Goal: Transaction & Acquisition: Obtain resource

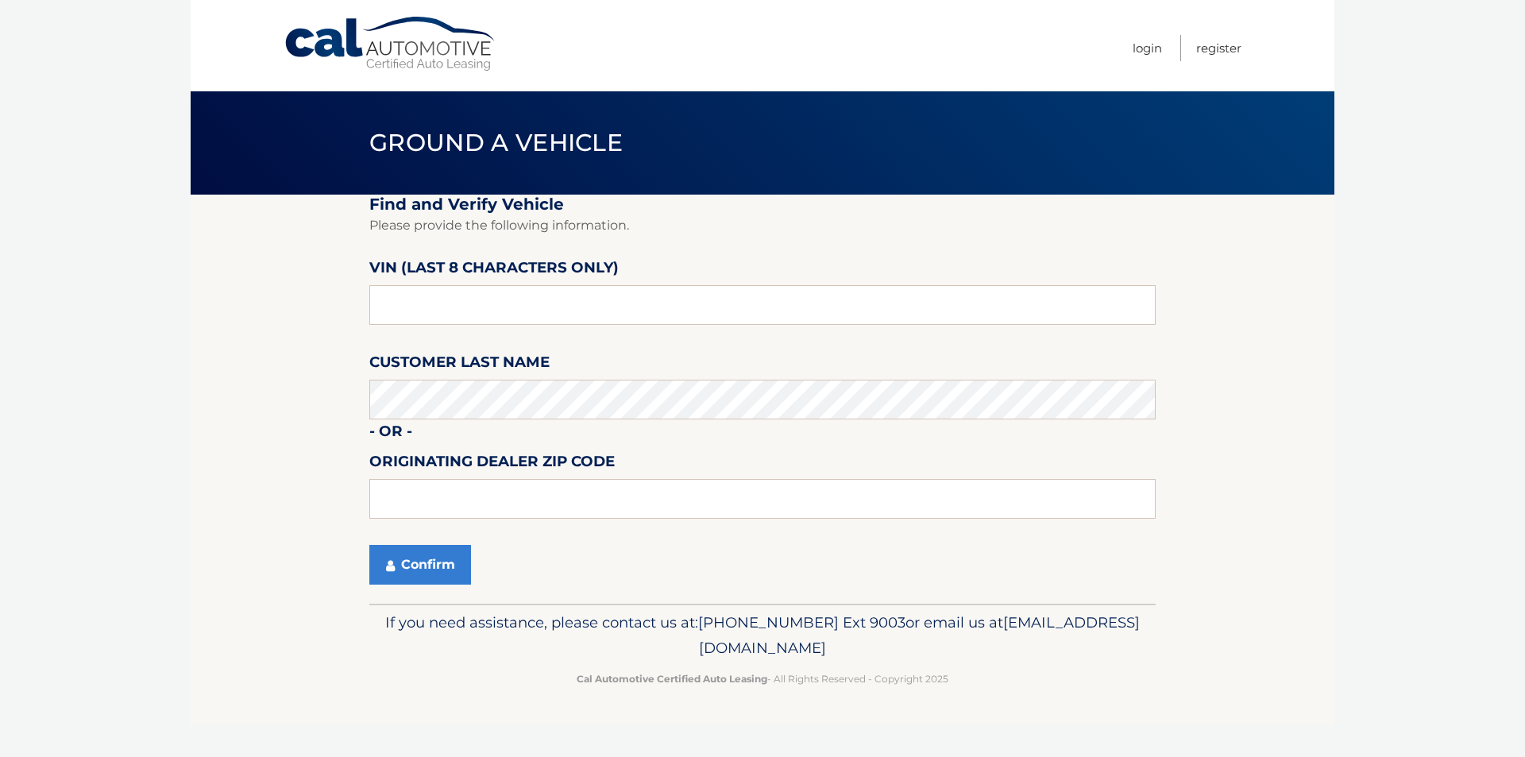
click at [182, 429] on body "Cal Automotive Menu Login Register Ground a Vehicle" at bounding box center [762, 378] width 1525 height 757
click at [248, 386] on section "Find and Verify Vehicle Please provide the following information. VIN (last 8 c…" at bounding box center [763, 399] width 1144 height 409
click at [407, 551] on button "Confirm" at bounding box center [420, 565] width 102 height 40
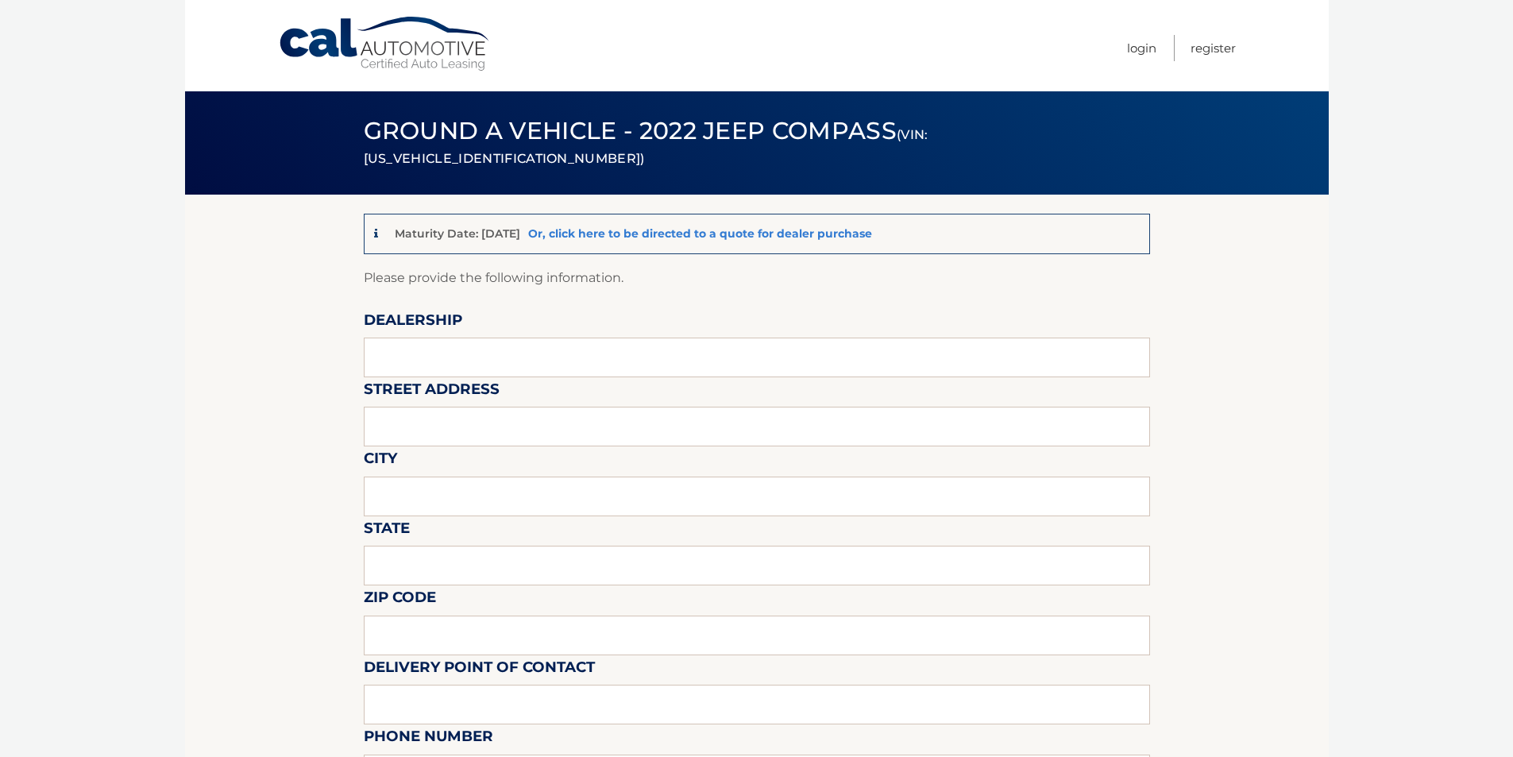
click at [760, 239] on link "Or, click here to be directed to a quote for dealer purchase" at bounding box center [700, 233] width 344 height 14
click at [638, 227] on link "Or, click here to be directed to a quote for dealer purchase" at bounding box center [700, 233] width 344 height 14
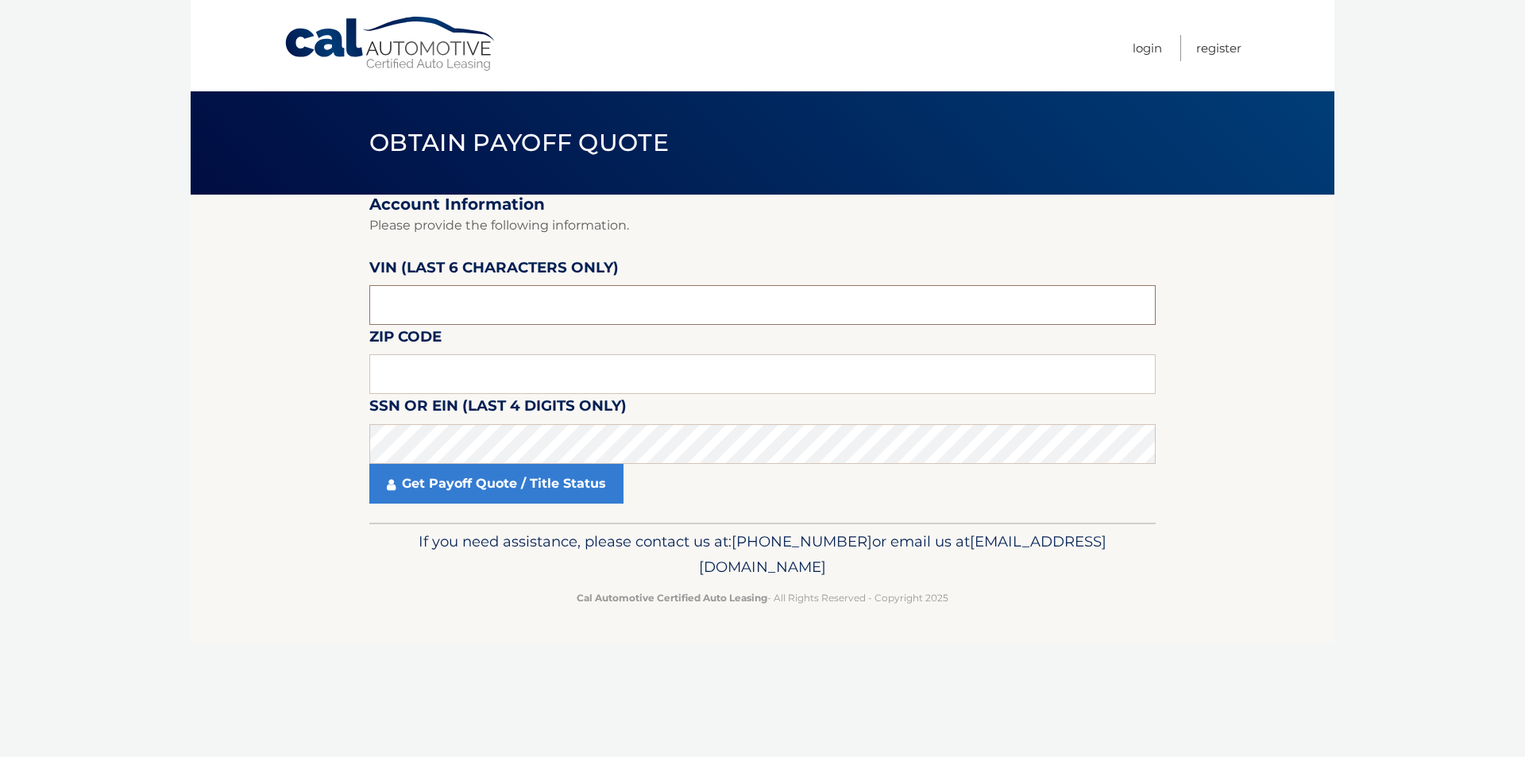
paste input "170317"
type input "170317"
click at [200, 459] on section "Account Information Please provide the following information. VIN (last 6 chara…" at bounding box center [763, 359] width 1144 height 328
paste input "15071"
type input "15071"
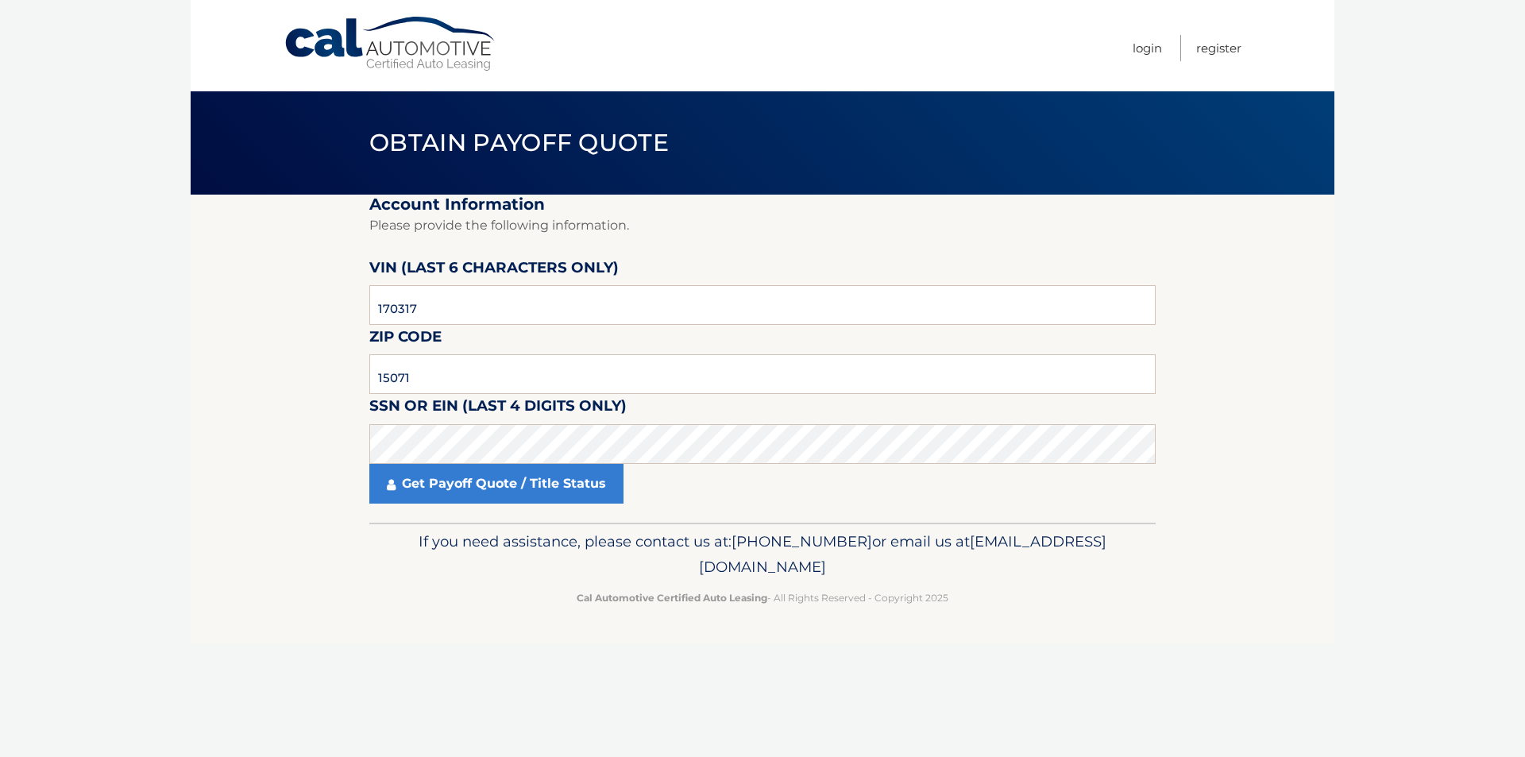
click at [247, 422] on section "Account Information Please provide the following information. VIN (last 6 chara…" at bounding box center [763, 359] width 1144 height 328
click at [523, 490] on link "Get Payoff Quote / Title Status" at bounding box center [496, 484] width 254 height 40
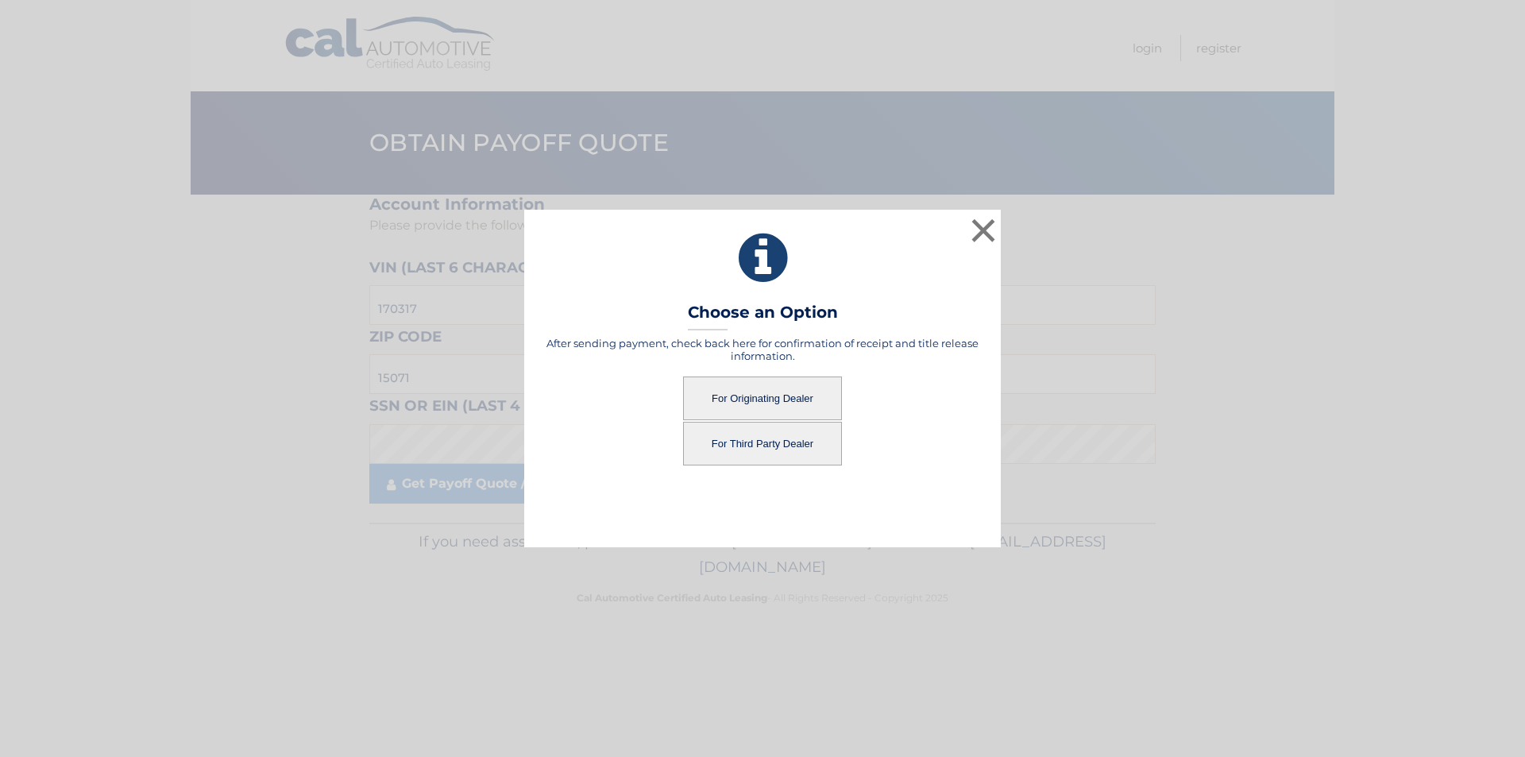
click at [779, 389] on button "For Originating Dealer" at bounding box center [762, 398] width 159 height 44
click at [743, 394] on button "For Originating Dealer" at bounding box center [762, 398] width 159 height 44
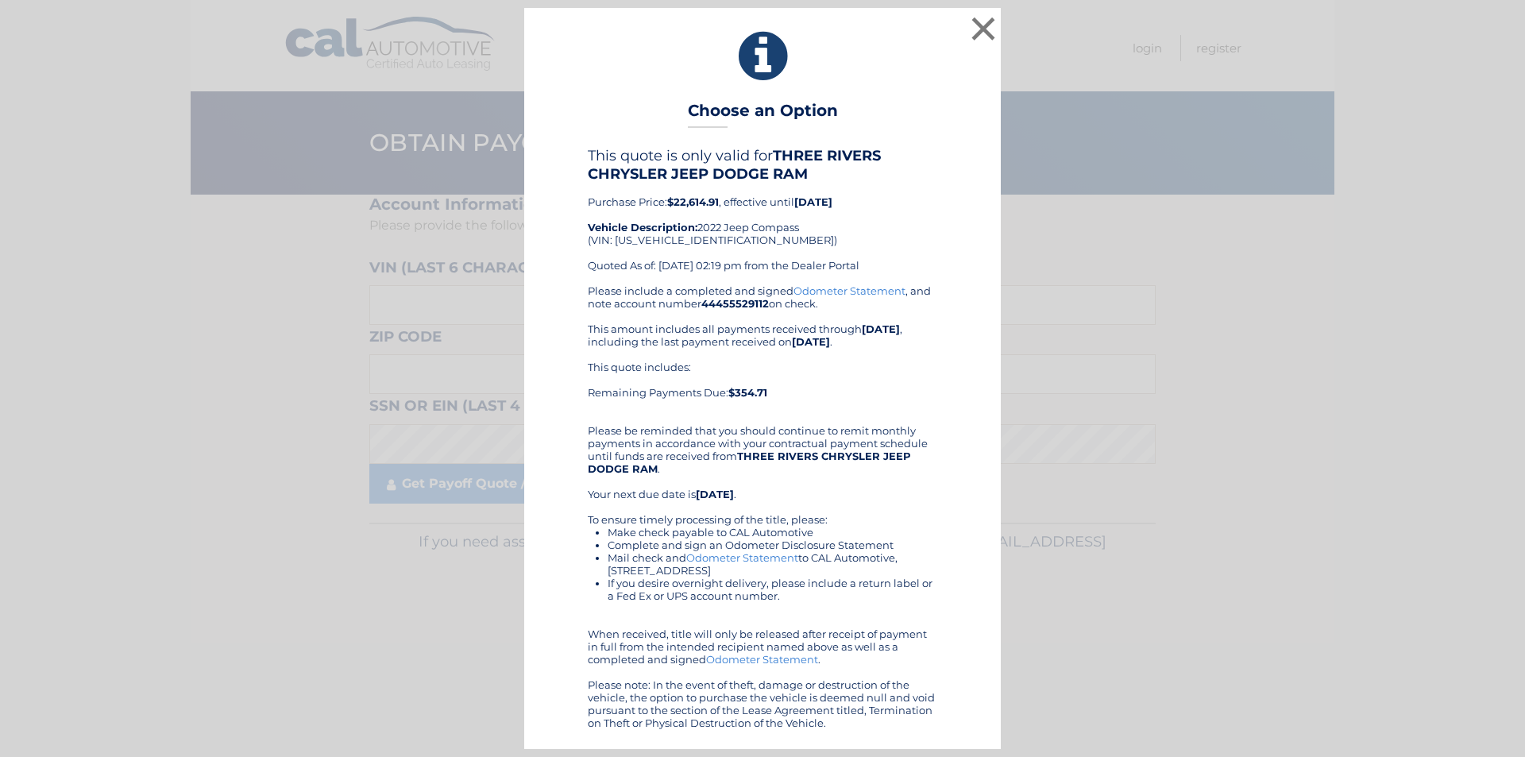
click at [701, 244] on div "This quote is only valid for THREE RIVERS CHRYSLER JEEP DODGE RAM Purchase Pric…" at bounding box center [762, 215] width 349 height 137
drag, startPoint x: 701, startPoint y: 244, endPoint x: 573, endPoint y: 244, distance: 127.9
click at [573, 244] on div "This quote is only valid for THREE RIVERS CHRYSLER JEEP DODGE RAM Purchase Pric…" at bounding box center [762, 437] width 437 height 581
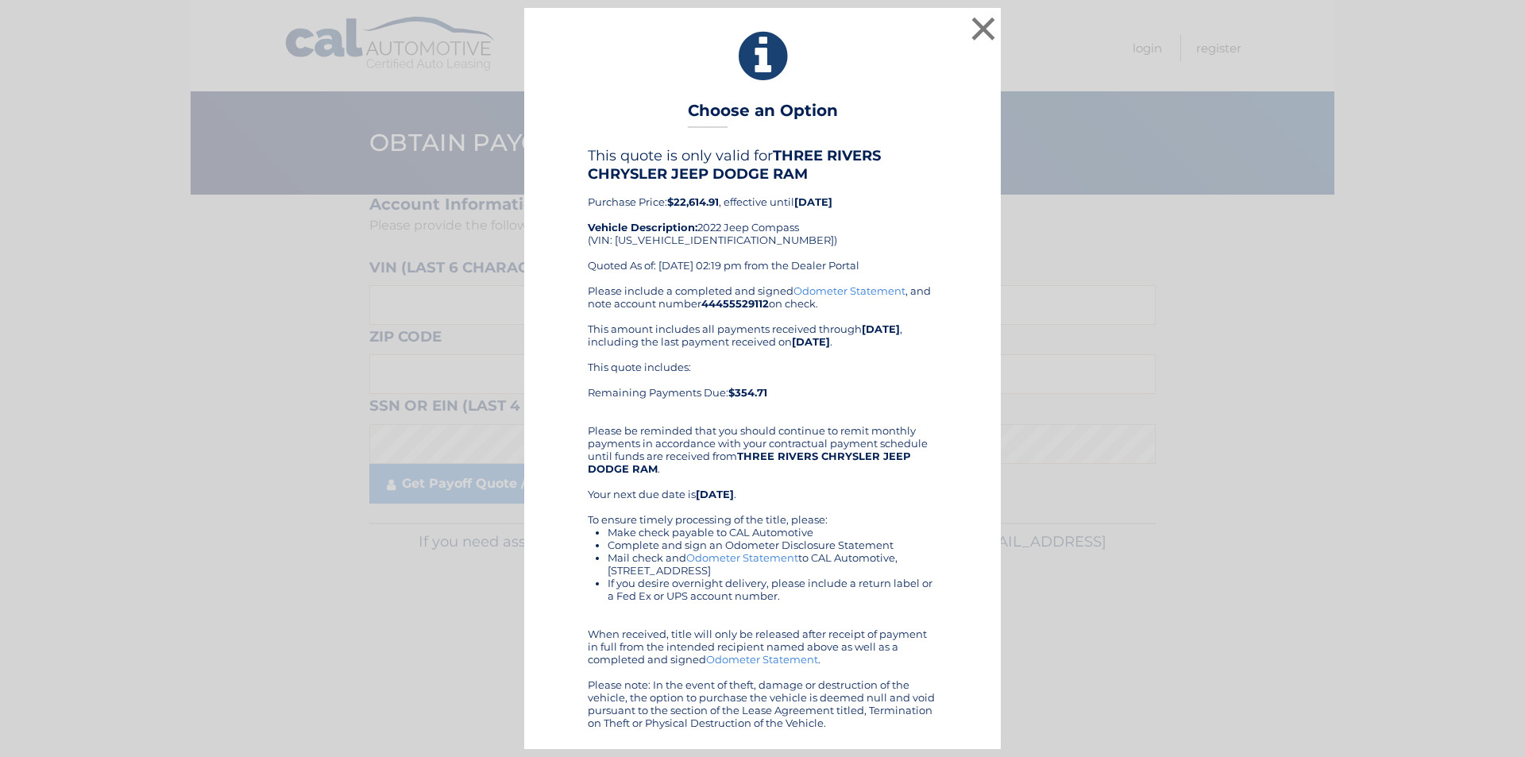
click at [639, 239] on div "This quote is only valid for THREE RIVERS CHRYSLER JEEP DODGE RAM Purchase Pric…" at bounding box center [762, 215] width 349 height 137
copy div "[US_VEHICLE_IDENTIFICATION_NUMBER]"
click at [975, 40] on button "×" at bounding box center [983, 29] width 32 height 32
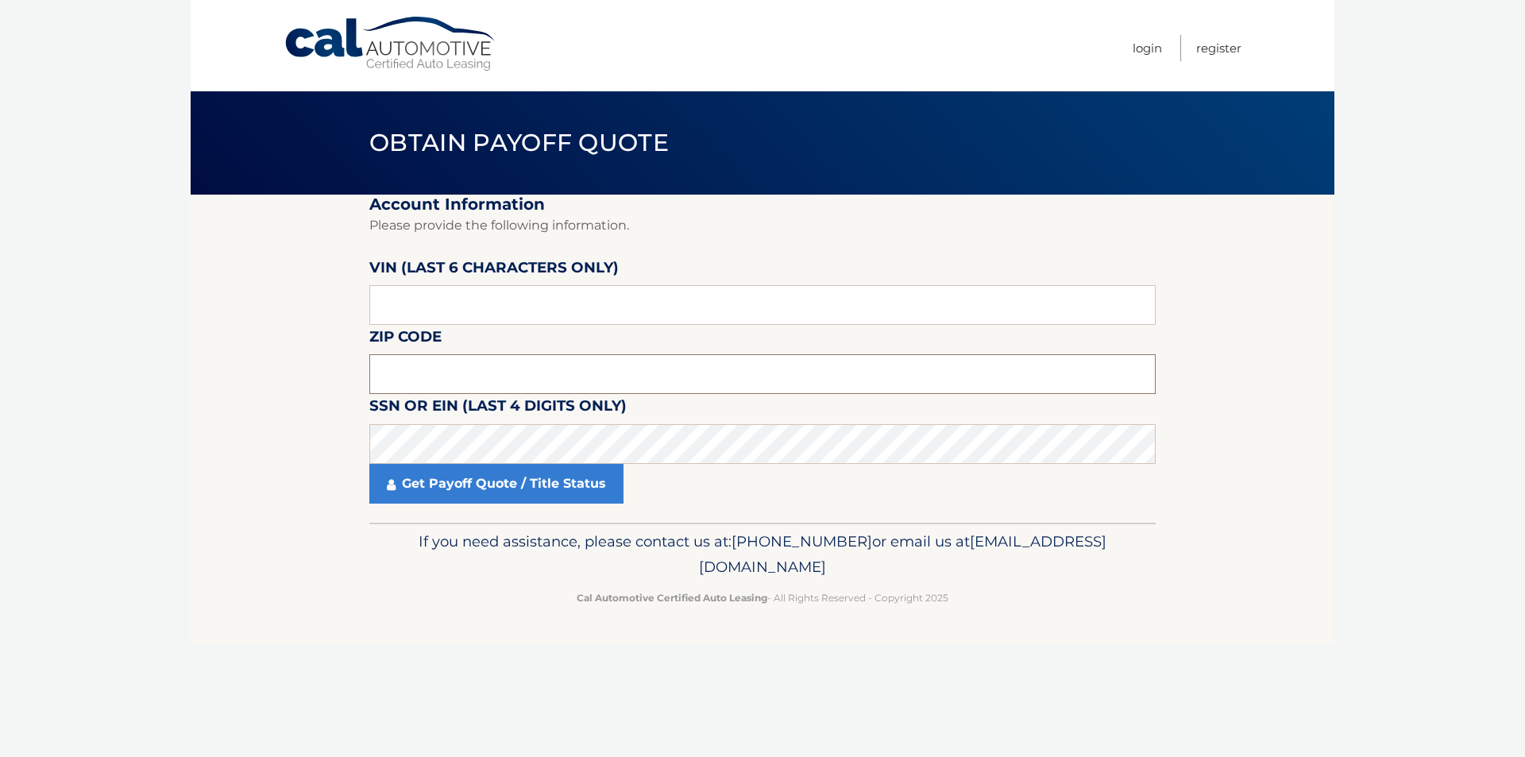
click at [517, 384] on input "text" at bounding box center [762, 374] width 786 height 40
type input "15071"
paste input "170317"
type input "170317"
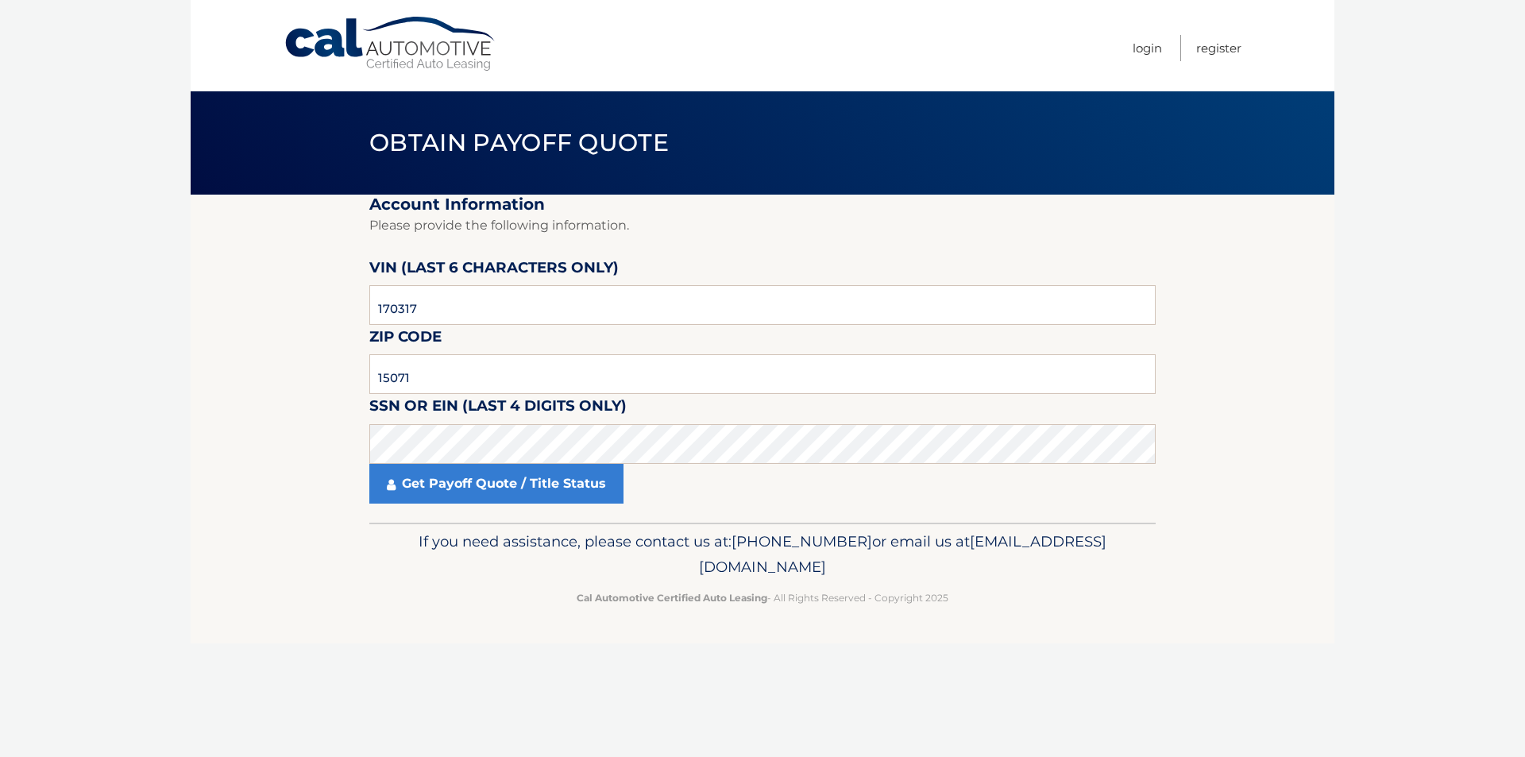
click at [249, 603] on footer "If you need assistance, please contact us at: 609-807-3200 or email us at Custo…" at bounding box center [763, 583] width 1144 height 121
click at [448, 485] on link "Get Payoff Quote / Title Status" at bounding box center [496, 484] width 254 height 40
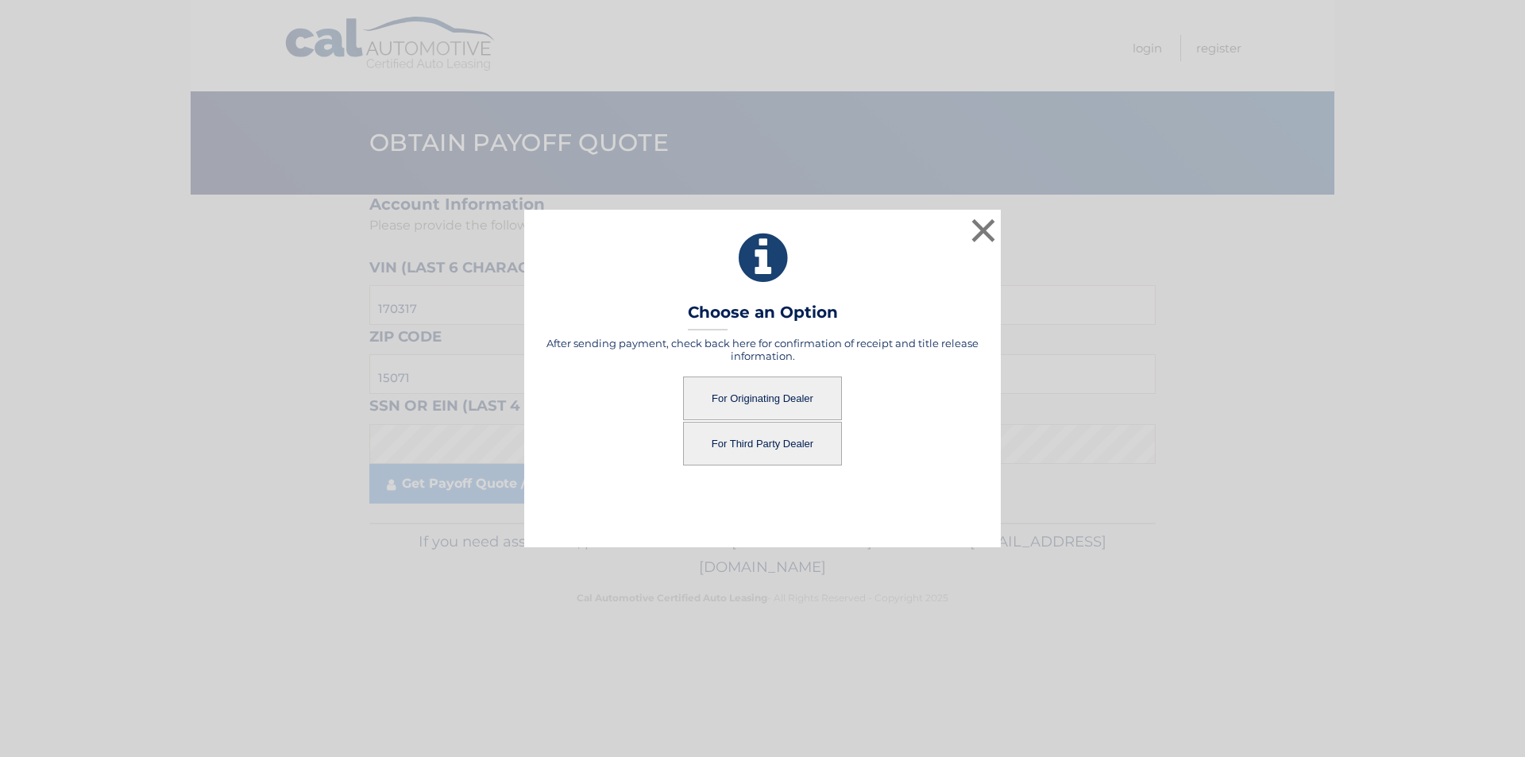
click at [781, 381] on button "For Originating Dealer" at bounding box center [762, 398] width 159 height 44
click at [788, 399] on button "For Originating Dealer" at bounding box center [762, 398] width 159 height 44
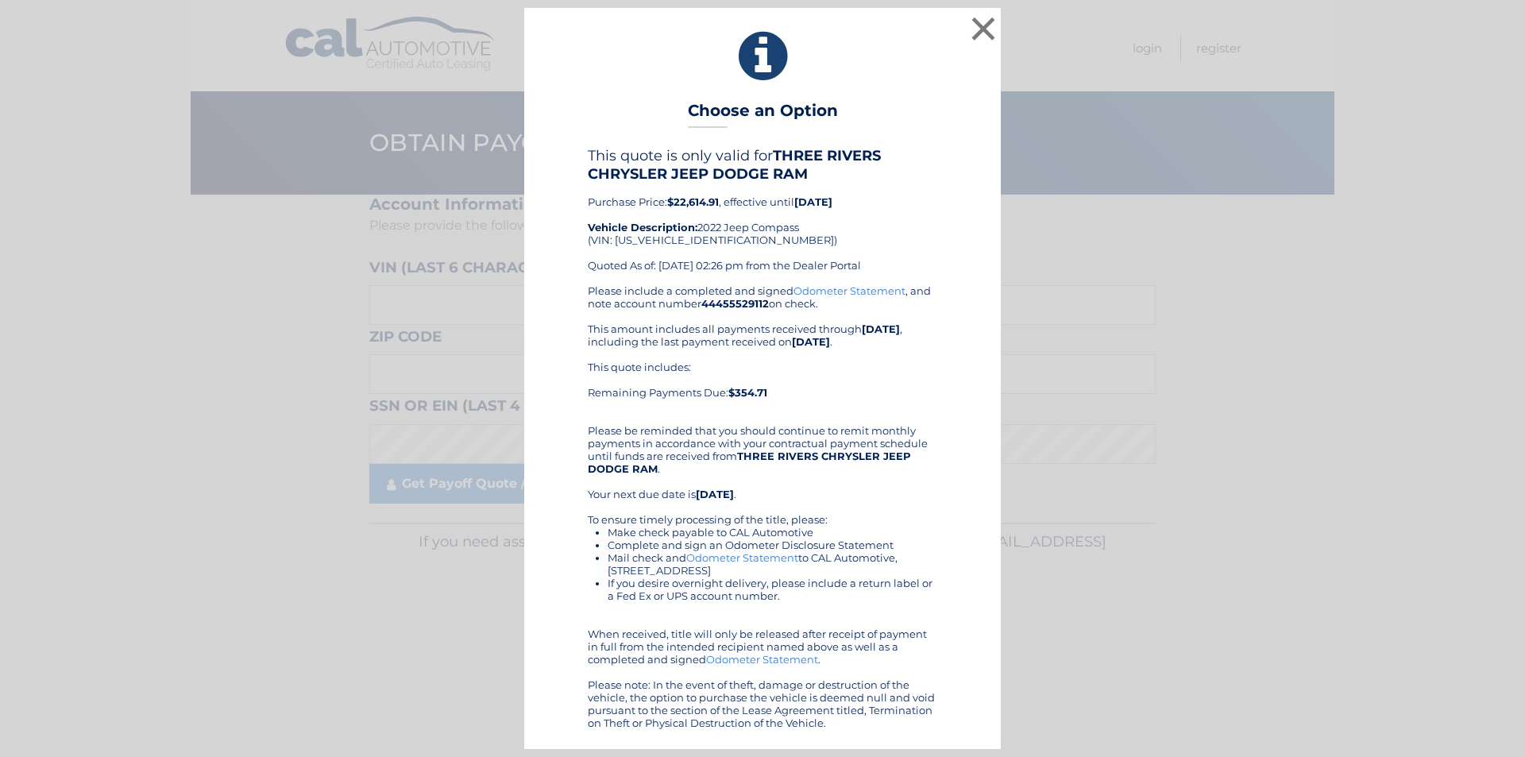
click at [671, 246] on div "This quote is only valid for THREE RIVERS CHRYSLER JEEP DODGE RAM Purchase Pric…" at bounding box center [762, 215] width 349 height 137
click at [673, 241] on div "This quote is only valid for THREE RIVERS CHRYSLER JEEP DODGE RAM Purchase Pric…" at bounding box center [762, 215] width 349 height 137
copy div "[US_VEHICLE_IDENTIFICATION_NUMBER]"
